Goal: Information Seeking & Learning: Learn about a topic

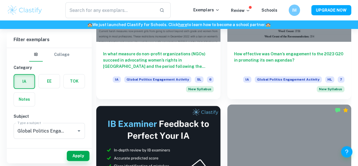
scroll to position [316, 0]
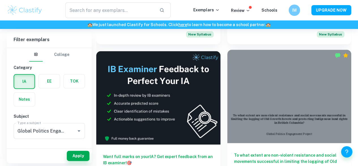
click at [228, 71] on div at bounding box center [290, 96] width 124 height 93
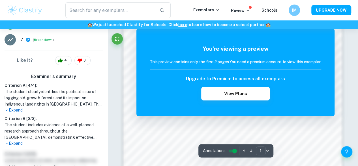
scroll to position [394, 0]
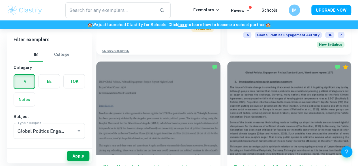
scroll to position [464, 0]
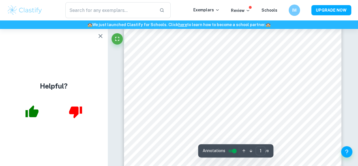
scroll to position [86, 0]
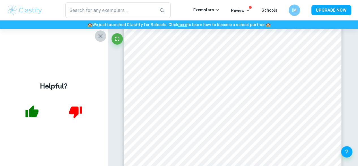
click at [99, 36] on icon "button" at bounding box center [100, 36] width 7 height 7
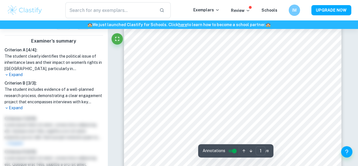
scroll to position [58, 0]
